Goal: Information Seeking & Learning: Check status

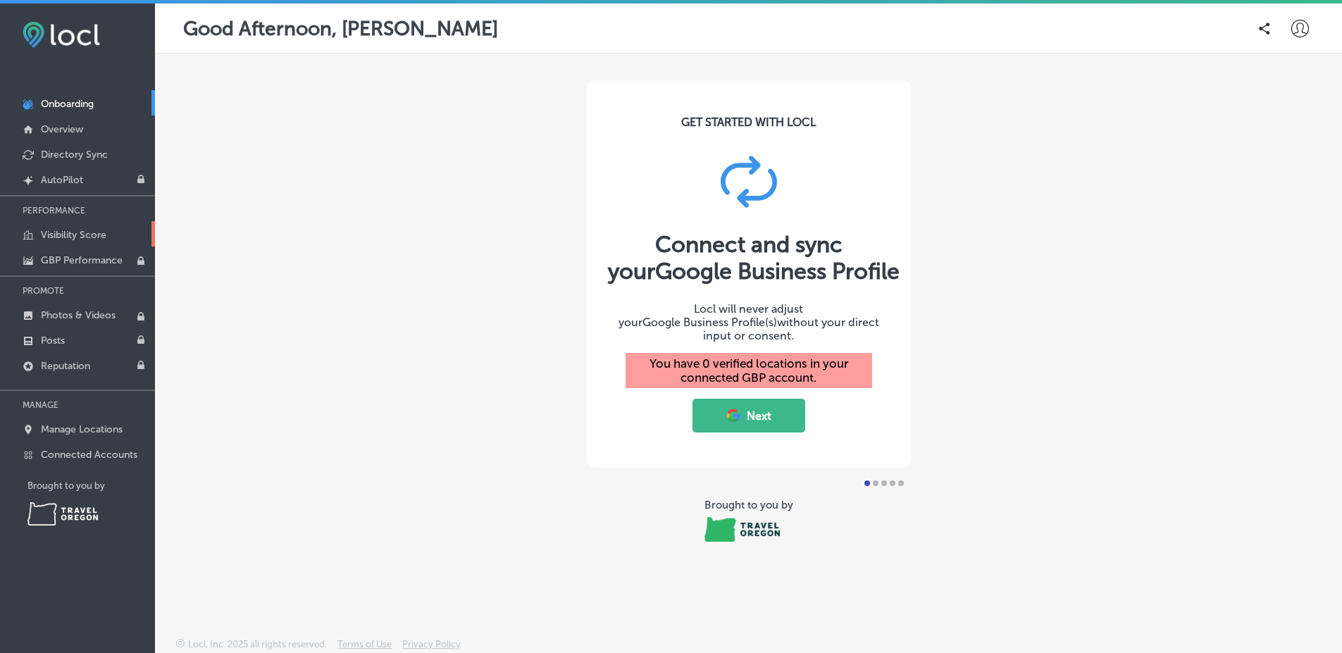
click at [89, 244] on link "Visibility Score" at bounding box center [77, 233] width 155 height 25
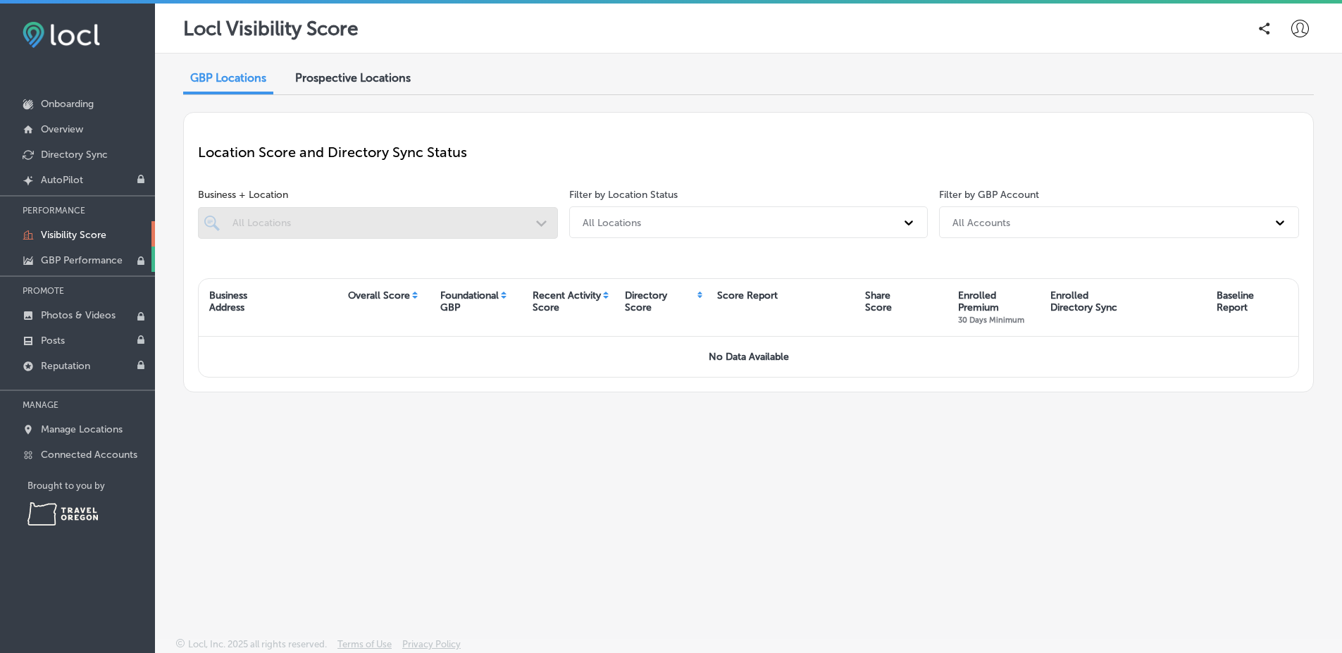
click at [98, 256] on p "GBP Performance" at bounding box center [82, 260] width 82 height 12
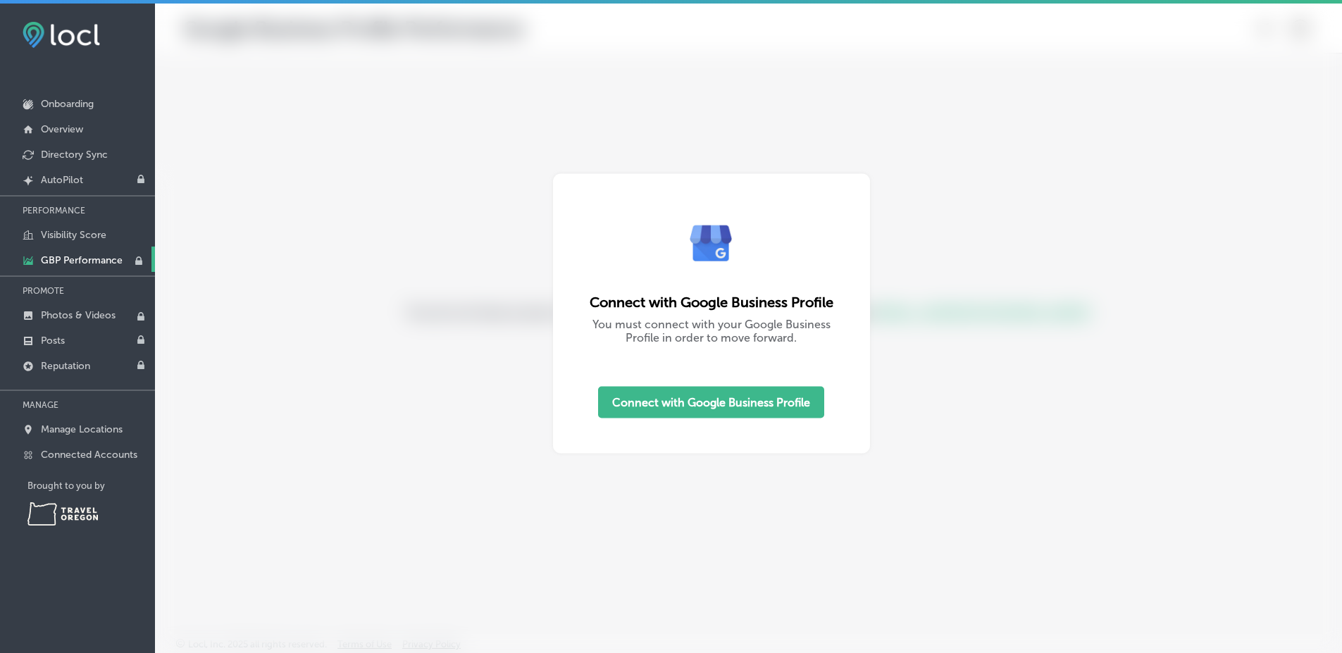
click at [414, 167] on div at bounding box center [671, 326] width 1342 height 653
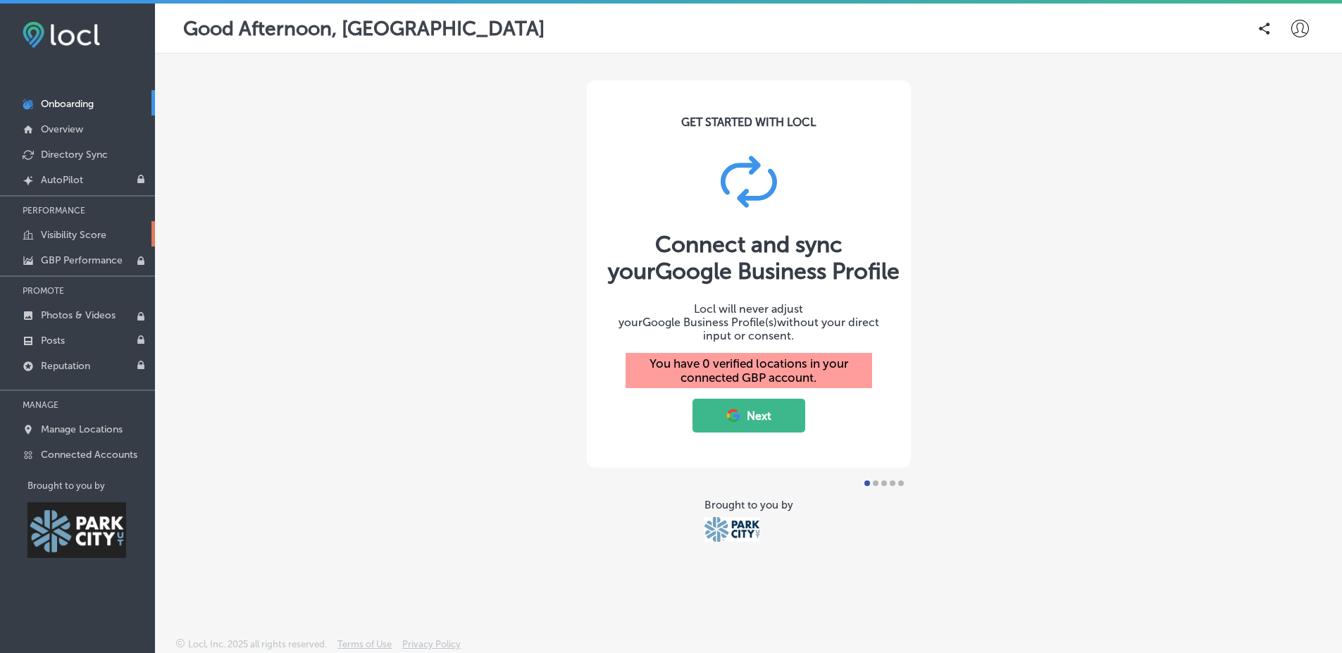
click at [99, 235] on p "Visibility Score" at bounding box center [74, 235] width 66 height 12
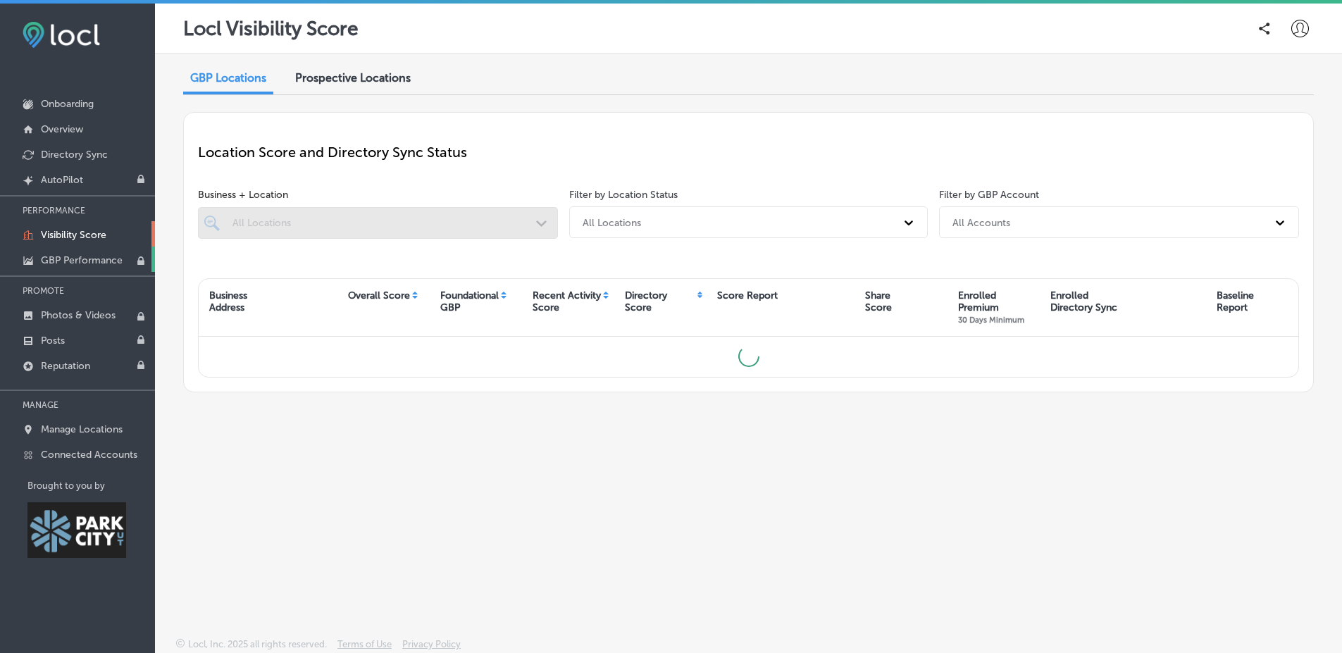
click at [97, 264] on p "GBP Performance" at bounding box center [82, 260] width 82 height 12
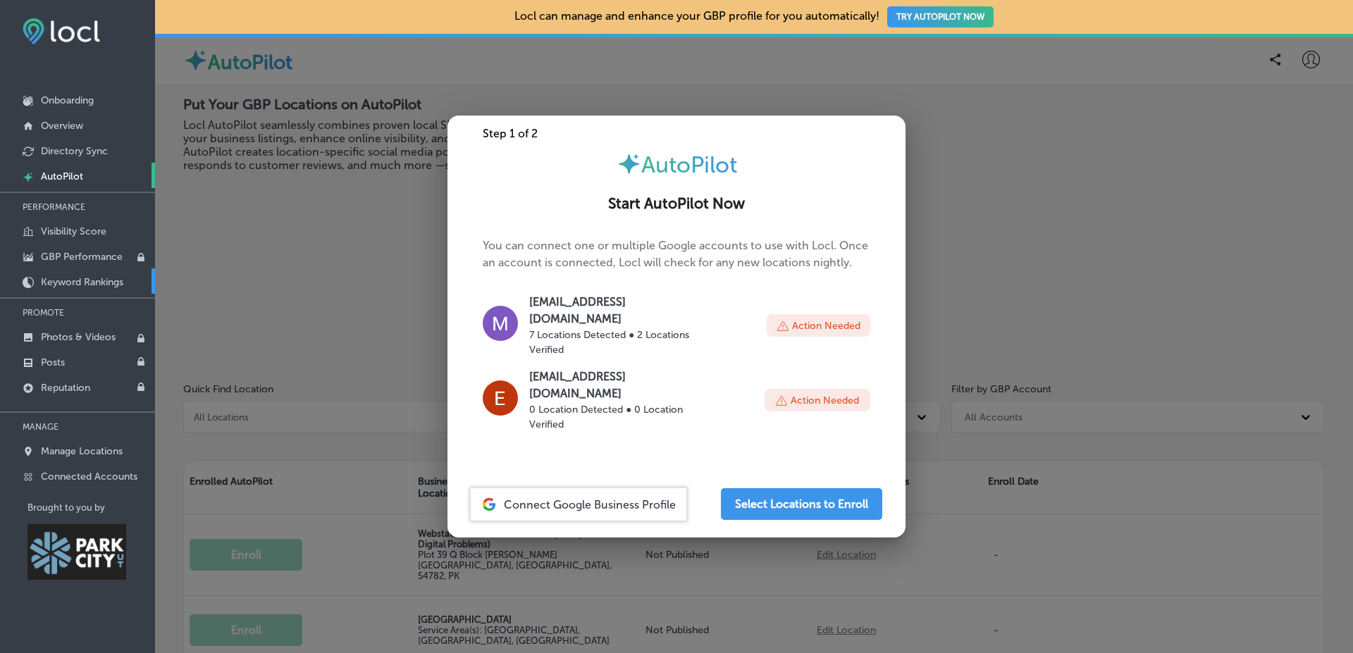
click at [88, 286] on p "Keyword Rankings" at bounding box center [82, 282] width 82 height 12
